Goal: Use online tool/utility: Utilize a website feature to perform a specific function

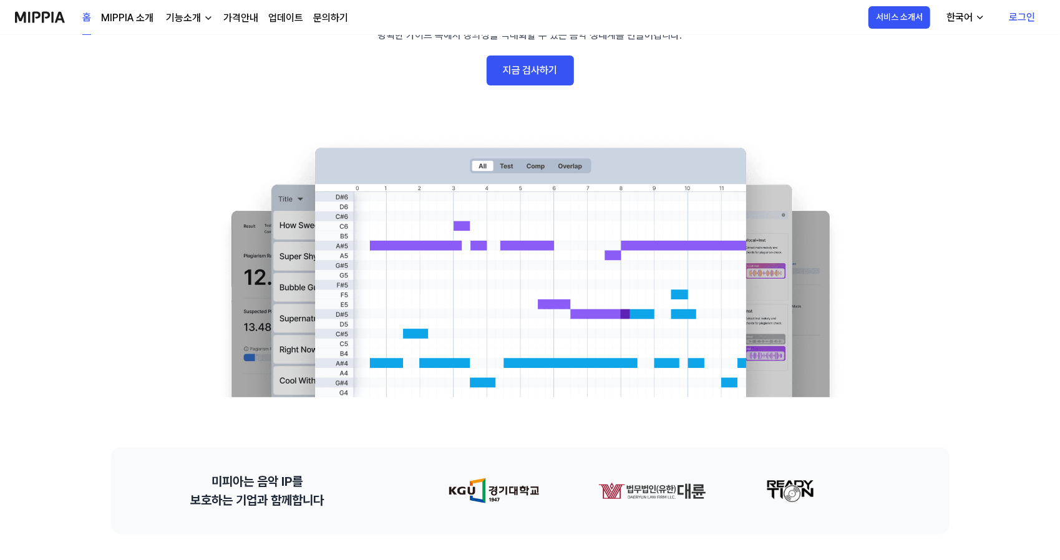
scroll to position [125, 0]
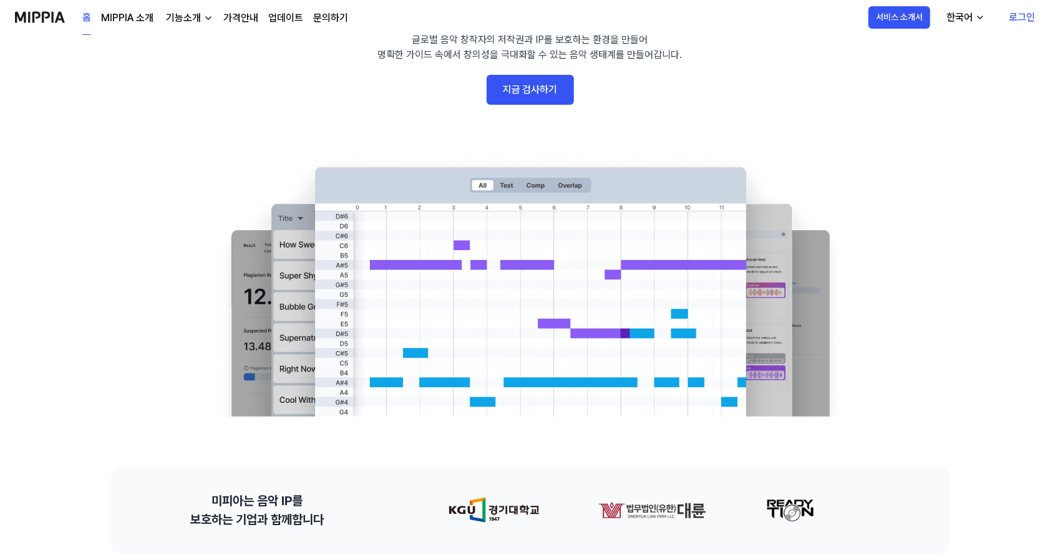
click at [548, 89] on link "지금 검사하기" at bounding box center [529, 90] width 87 height 30
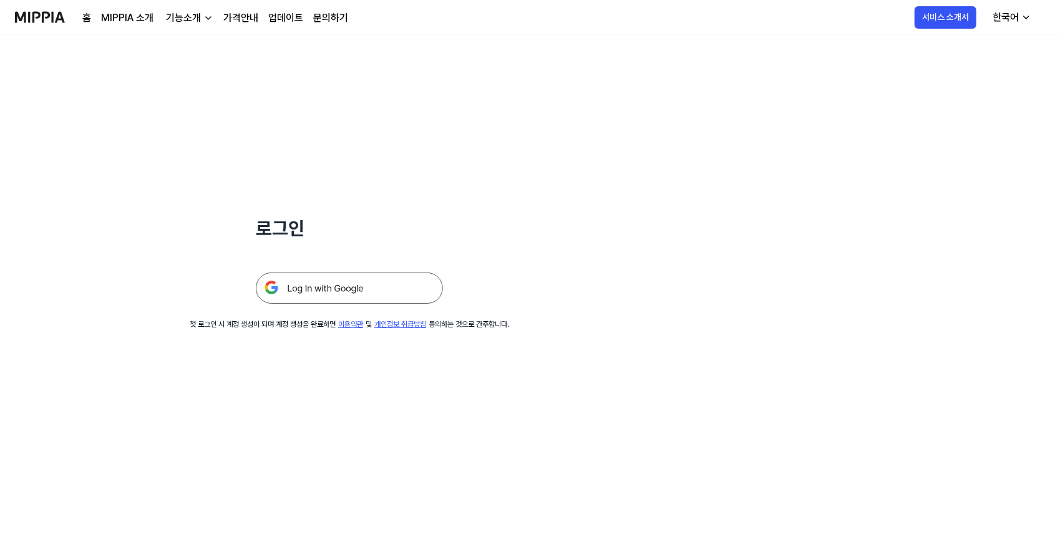
click at [350, 265] on div at bounding box center [349, 273] width 187 height 61
click at [350, 287] on img at bounding box center [349, 288] width 187 height 31
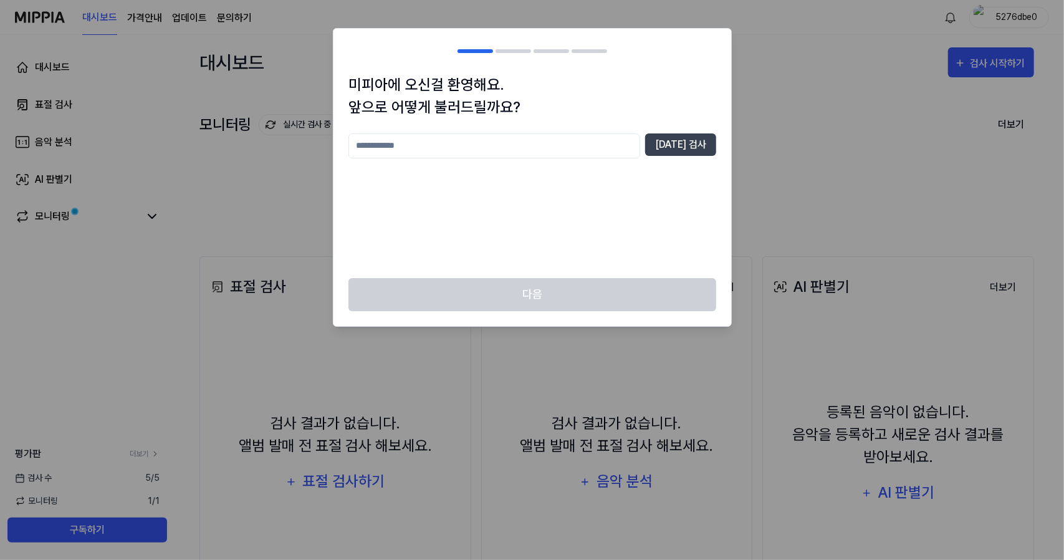
click at [536, 145] on input "text" at bounding box center [495, 145] width 292 height 25
type input "*"
type input "**"
click at [692, 133] on button "중복 검사" at bounding box center [680, 144] width 71 height 22
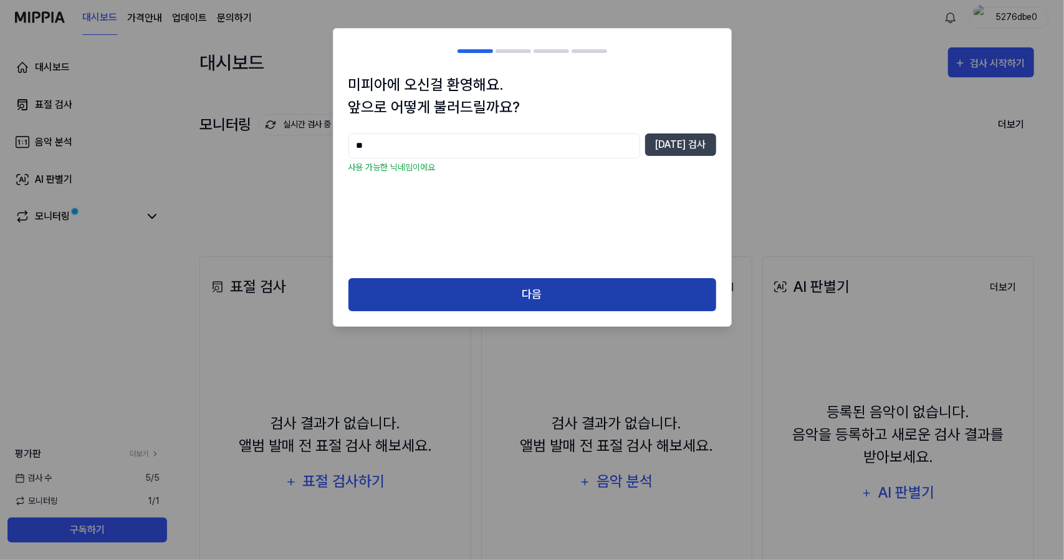
click at [656, 300] on button "다음" at bounding box center [533, 294] width 368 height 33
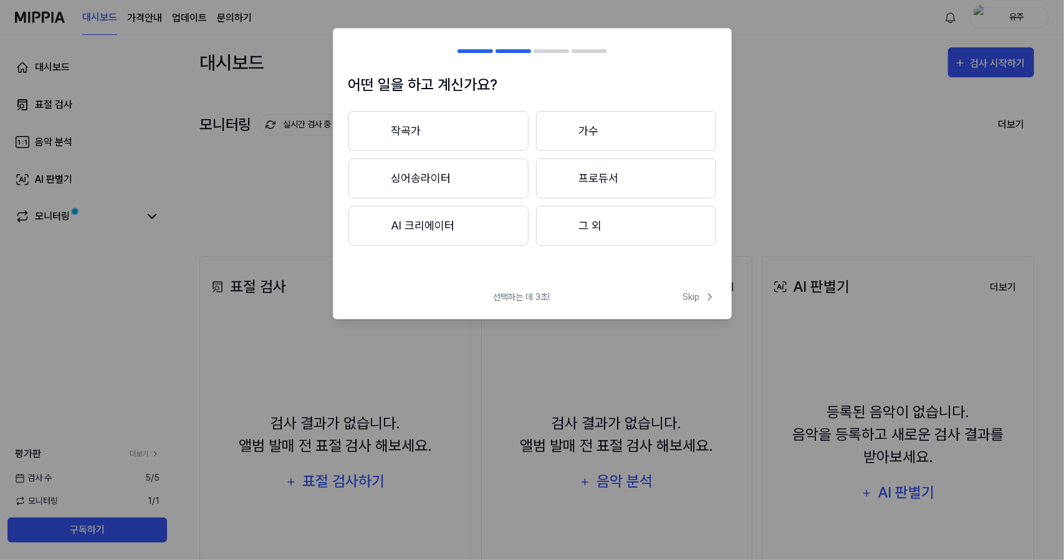
click at [478, 133] on button "작곡가" at bounding box center [439, 131] width 180 height 40
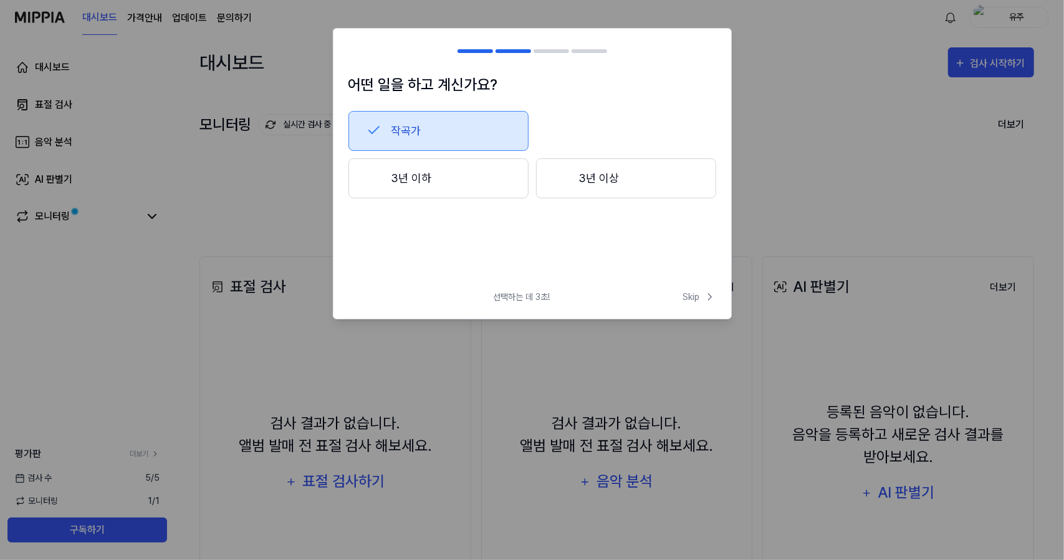
click at [577, 173] on button "3년 이상" at bounding box center [626, 178] width 180 height 40
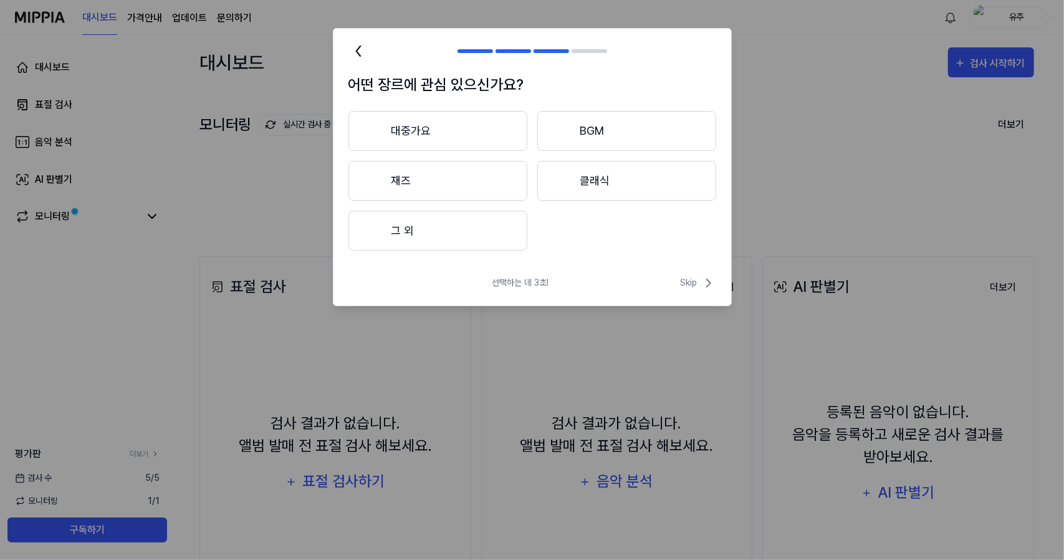
click at [463, 142] on button "대중가요" at bounding box center [438, 131] width 179 height 40
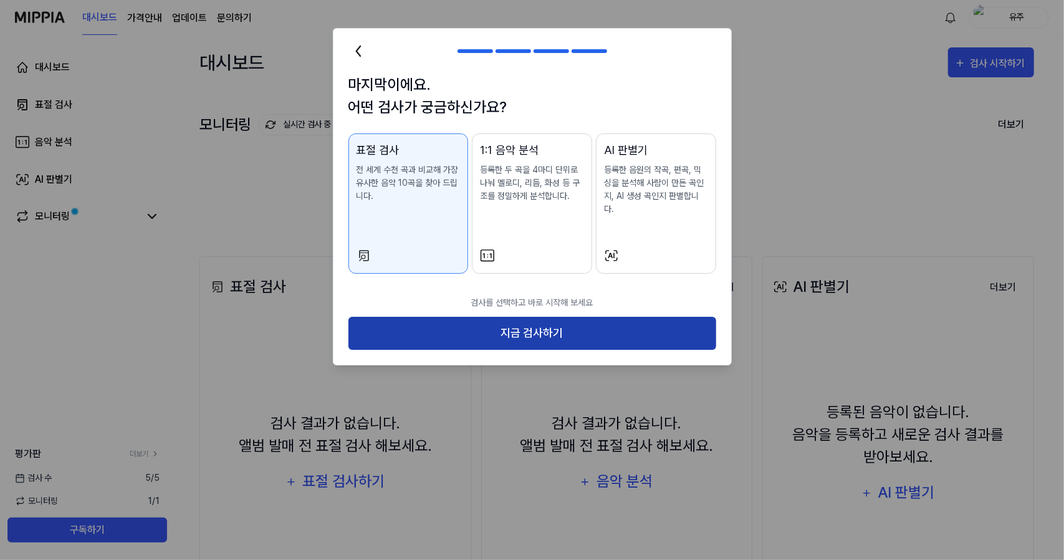
click at [535, 326] on button "지금 검사하기" at bounding box center [533, 333] width 368 height 33
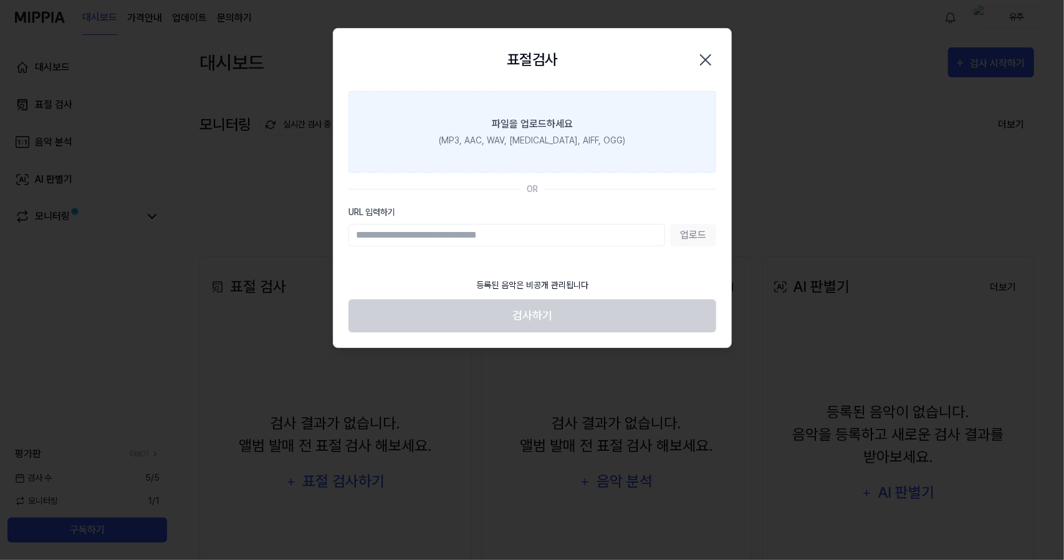
click at [524, 149] on label "파일을 업로드하세요 (MP3, AAC, WAV, FLAC, AIFF, OGG)" at bounding box center [533, 132] width 368 height 82
click at [0, 0] on input "파일을 업로드하세요 (MP3, AAC, WAV, FLAC, AIFF, OGG)" at bounding box center [0, 0] width 0 height 0
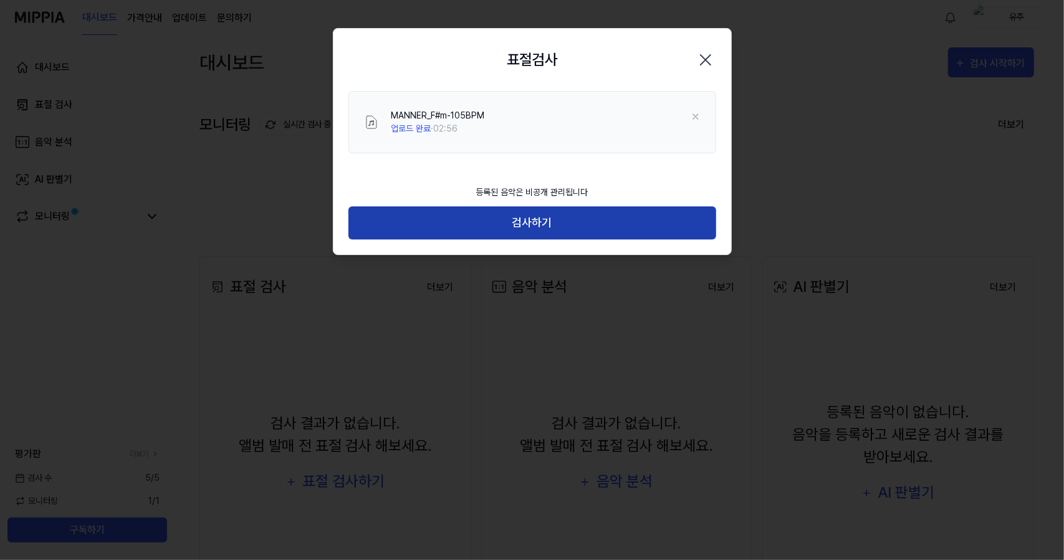
click at [622, 222] on button "검사하기" at bounding box center [533, 222] width 368 height 33
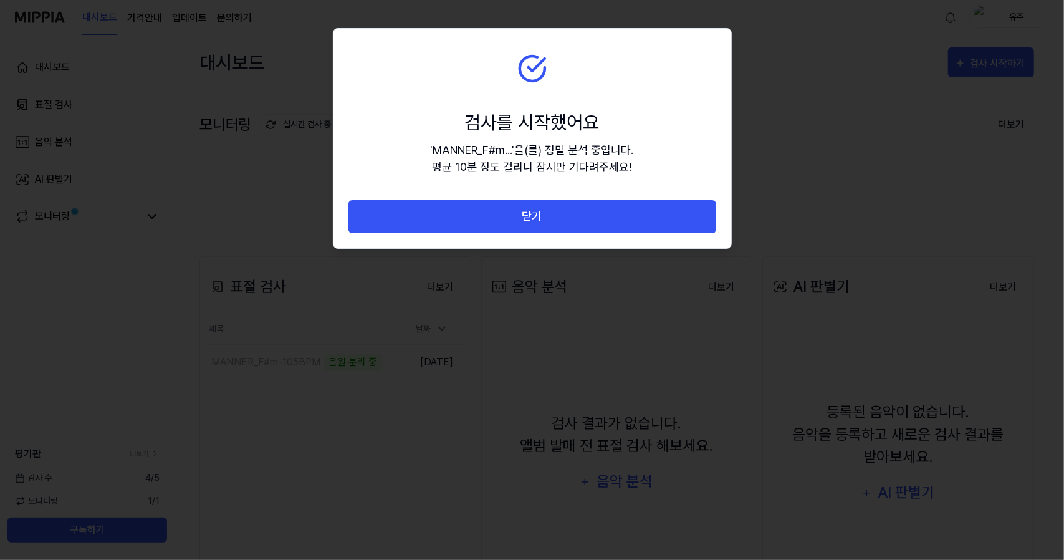
click at [622, 222] on button "닫기" at bounding box center [533, 216] width 368 height 33
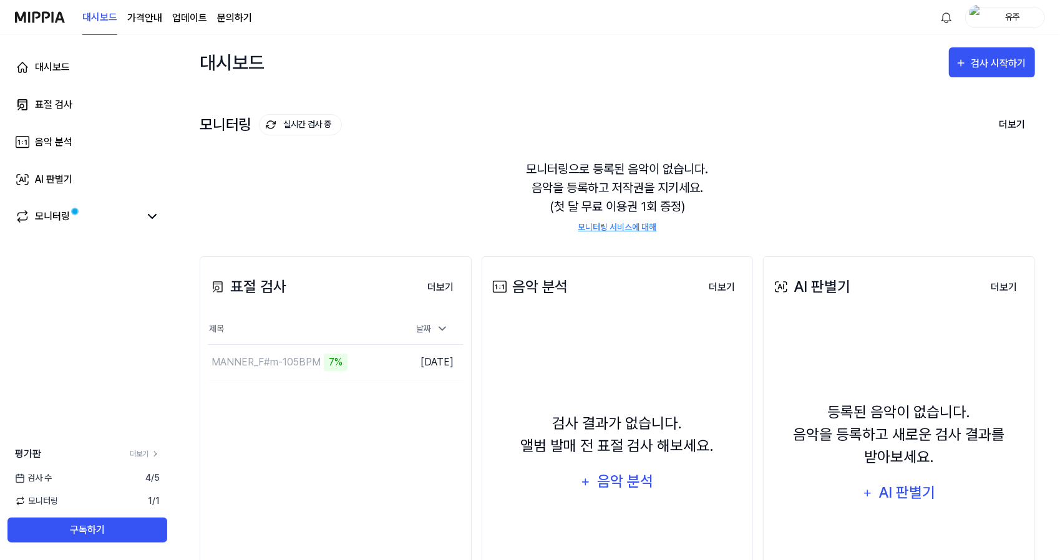
click at [345, 186] on div "모니터링으로 등록된 음악이 없습니다. 음악을 등록하고 저작권을 지키세요. (첫 달 무료 이용권 1회 증정) 모니터링 서비스에 대해" at bounding box center [617, 197] width 835 height 104
